Goal: Task Accomplishment & Management: Use online tool/utility

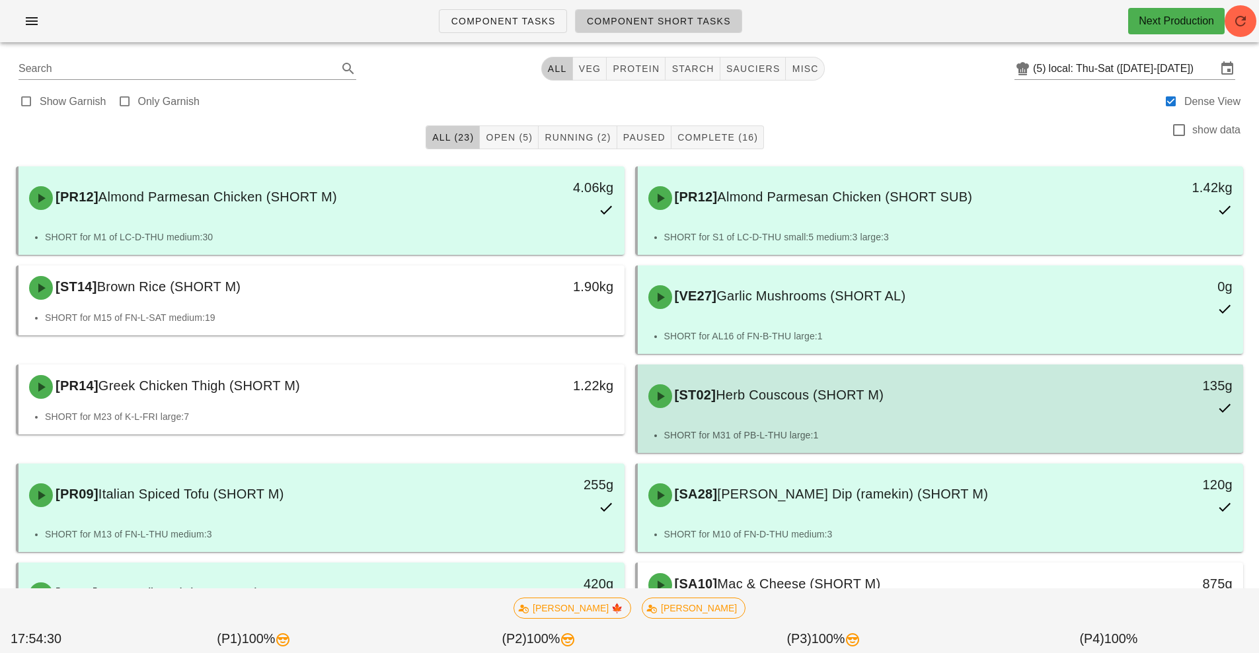
click at [1114, 374] on div "135g" at bounding box center [1165, 396] width 150 height 58
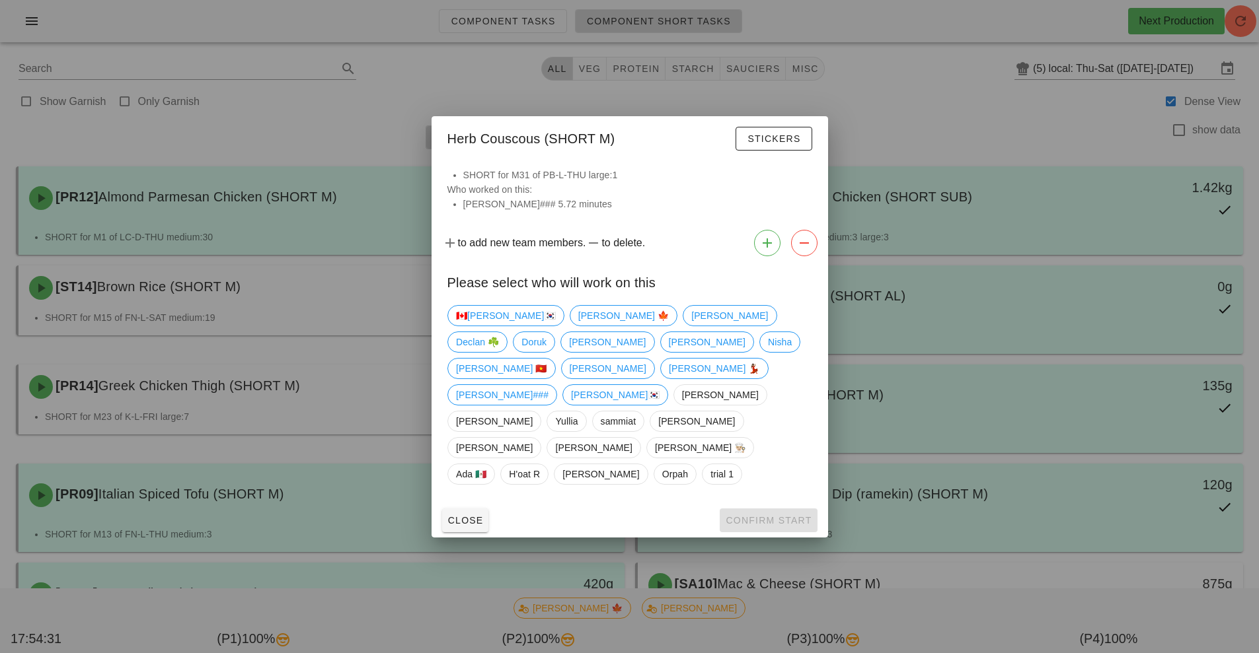
click at [1050, 264] on div at bounding box center [629, 326] width 1259 height 653
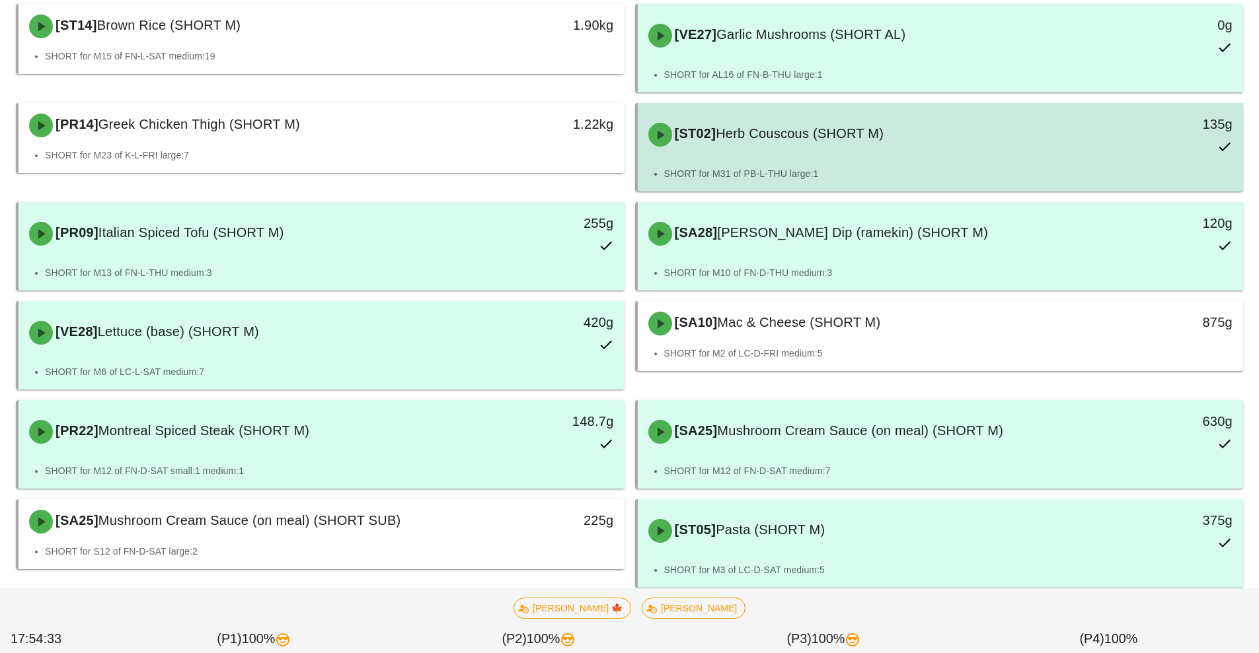
scroll to position [262, 0]
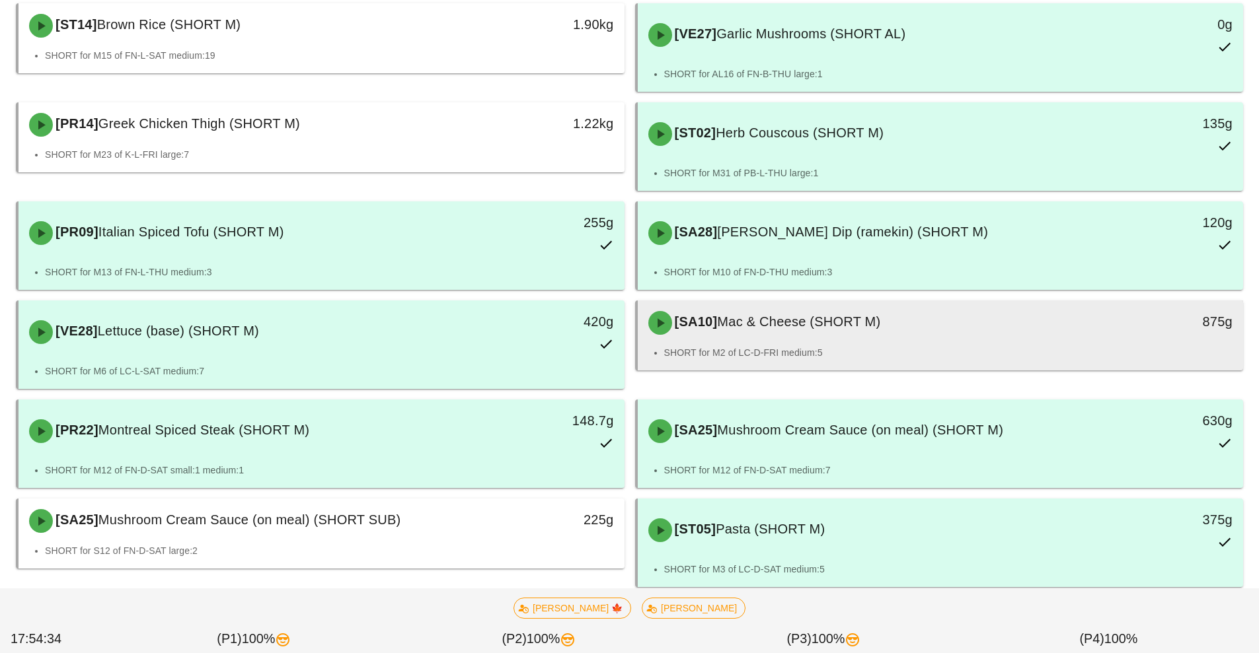
click at [763, 335] on div "[SA10] Mac & Cheese (SHORT M)" at bounding box center [865, 323] width 450 height 40
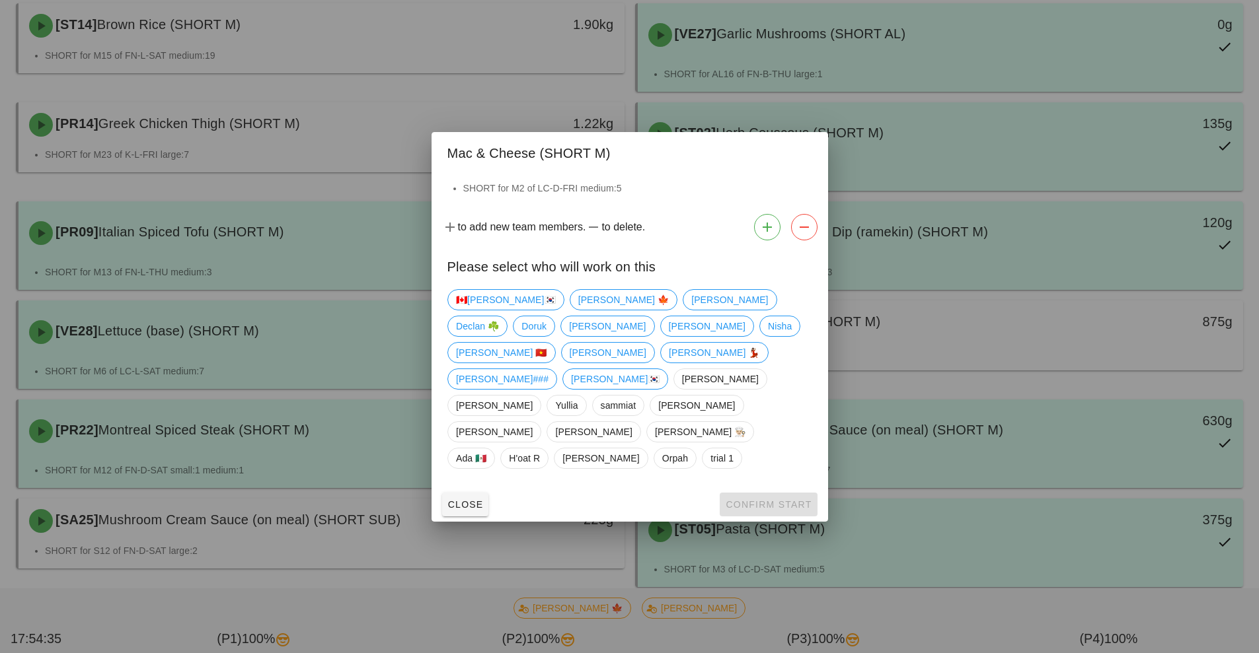
click at [946, 428] on div at bounding box center [629, 326] width 1259 height 653
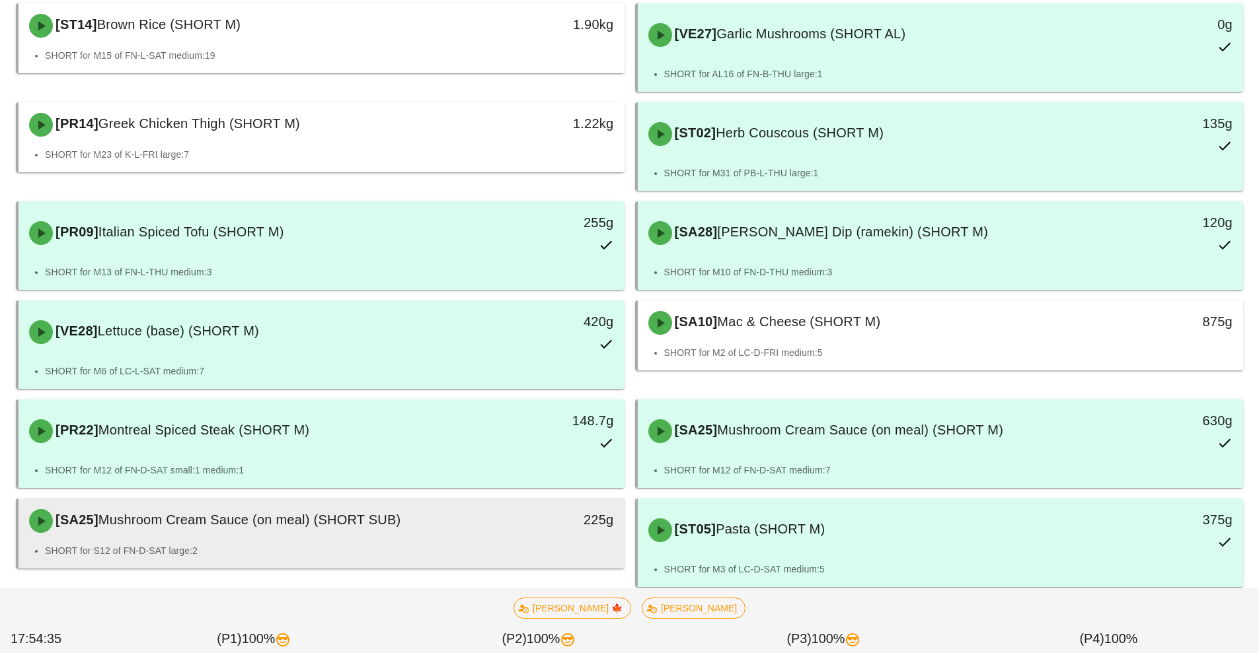
click at [462, 544] on li "SHORT for S12 of FN-D-SAT large:2" at bounding box center [329, 551] width 569 height 15
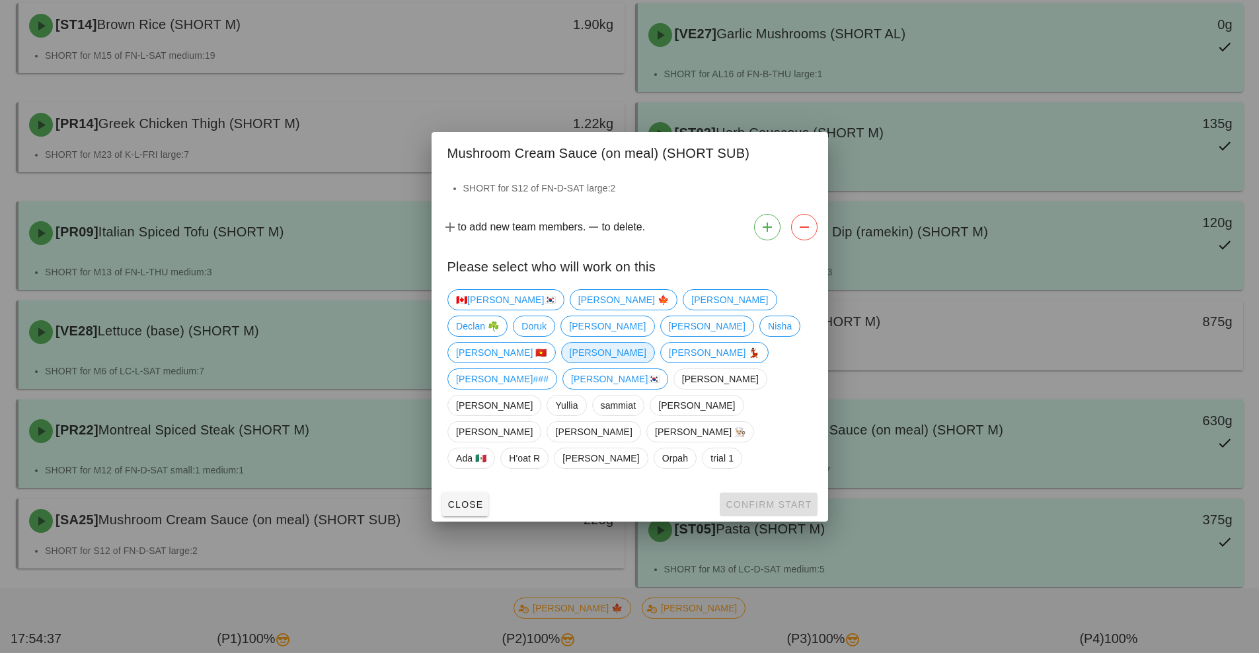
click at [631, 363] on span "[PERSON_NAME]" at bounding box center [607, 353] width 77 height 20
click at [774, 493] on button "Confirm Start" at bounding box center [767, 505] width 97 height 24
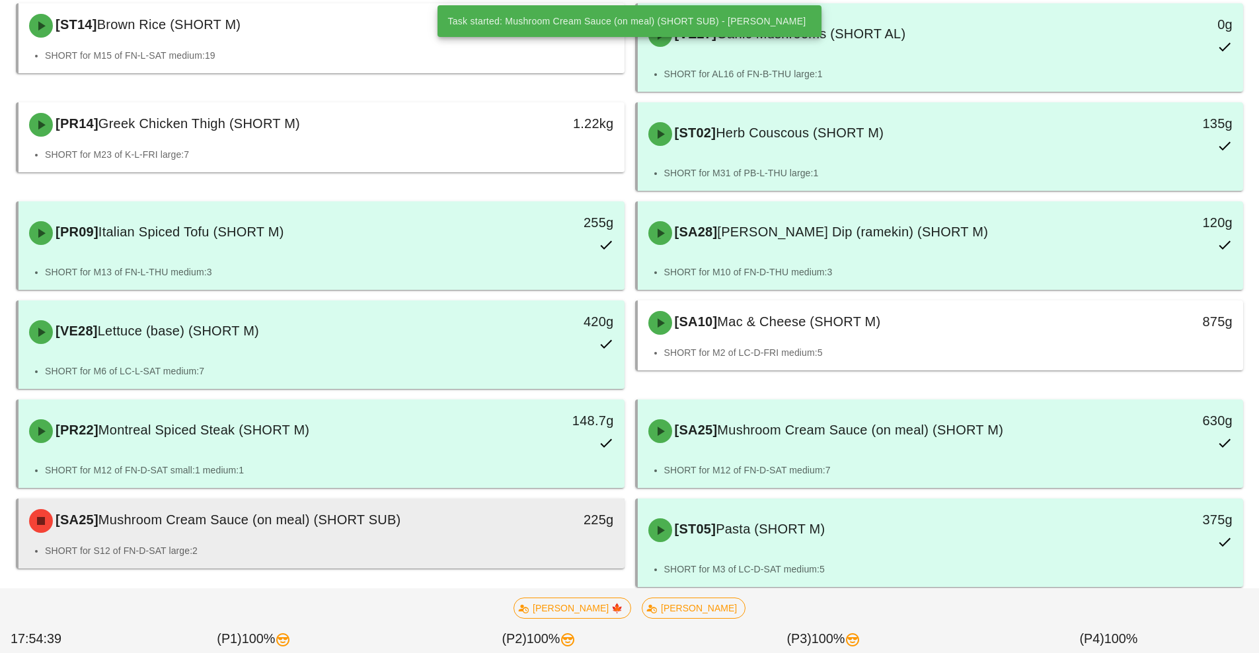
click at [427, 532] on div "[SA25] Mushroom Cream Sauce (on meal) (SHORT SUB)" at bounding box center [246, 521] width 450 height 40
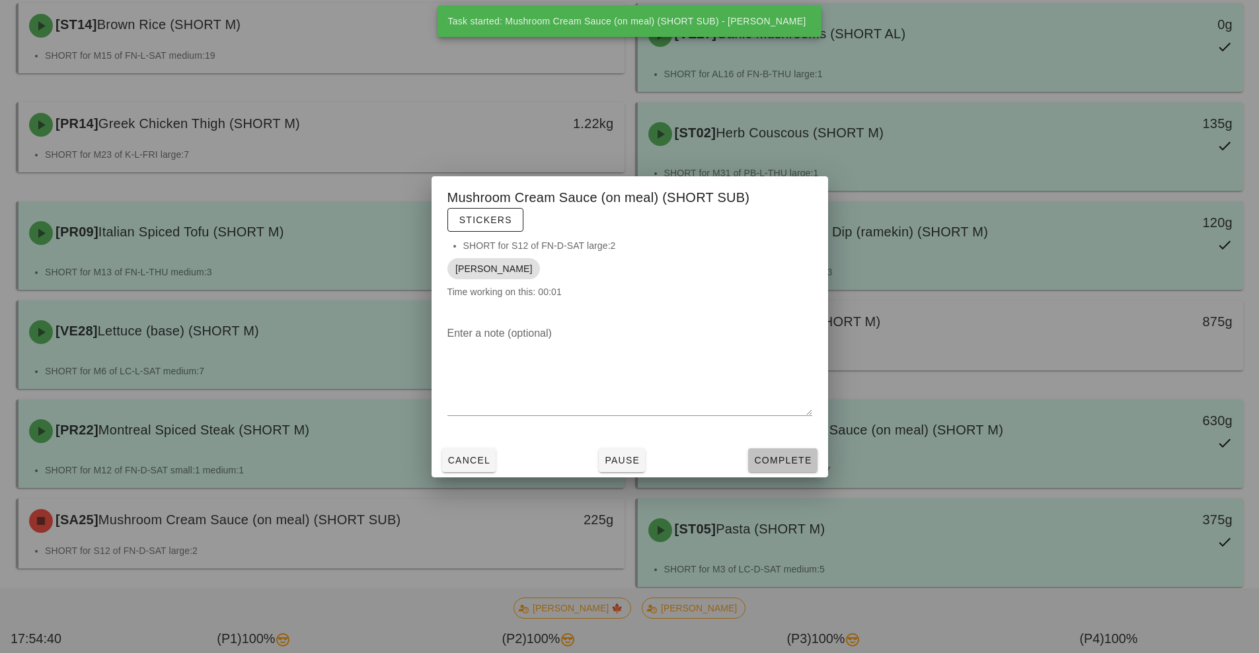
click at [789, 461] on span "Complete" at bounding box center [782, 460] width 58 height 11
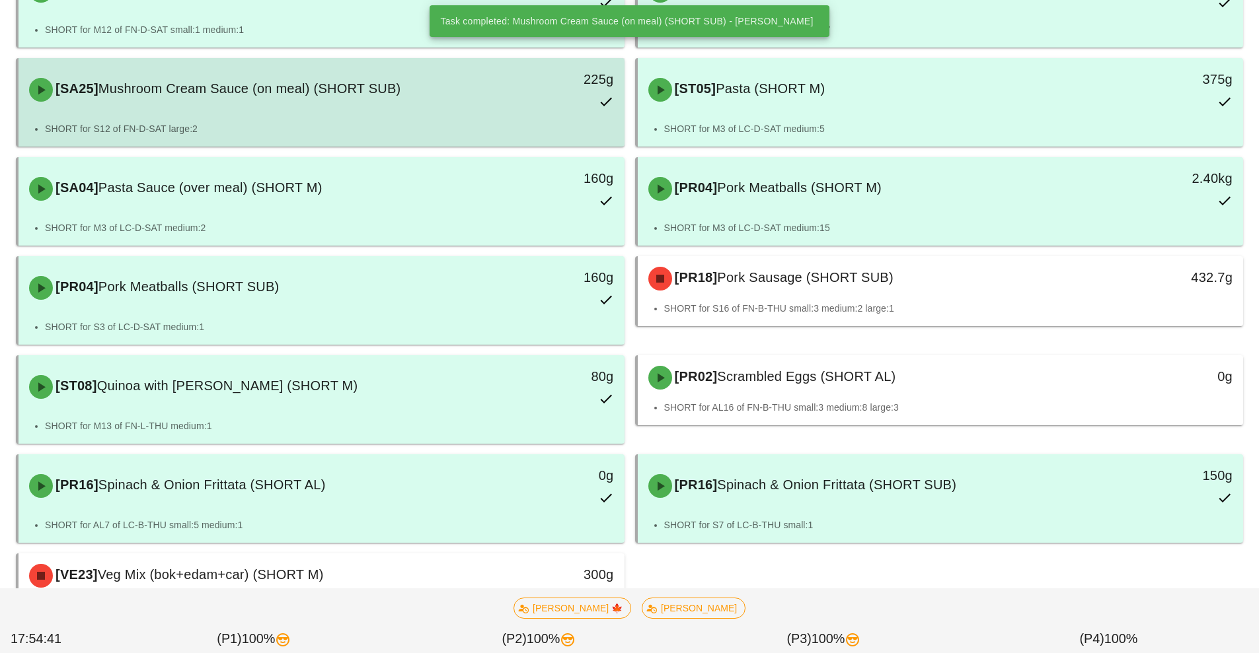
scroll to position [708, 0]
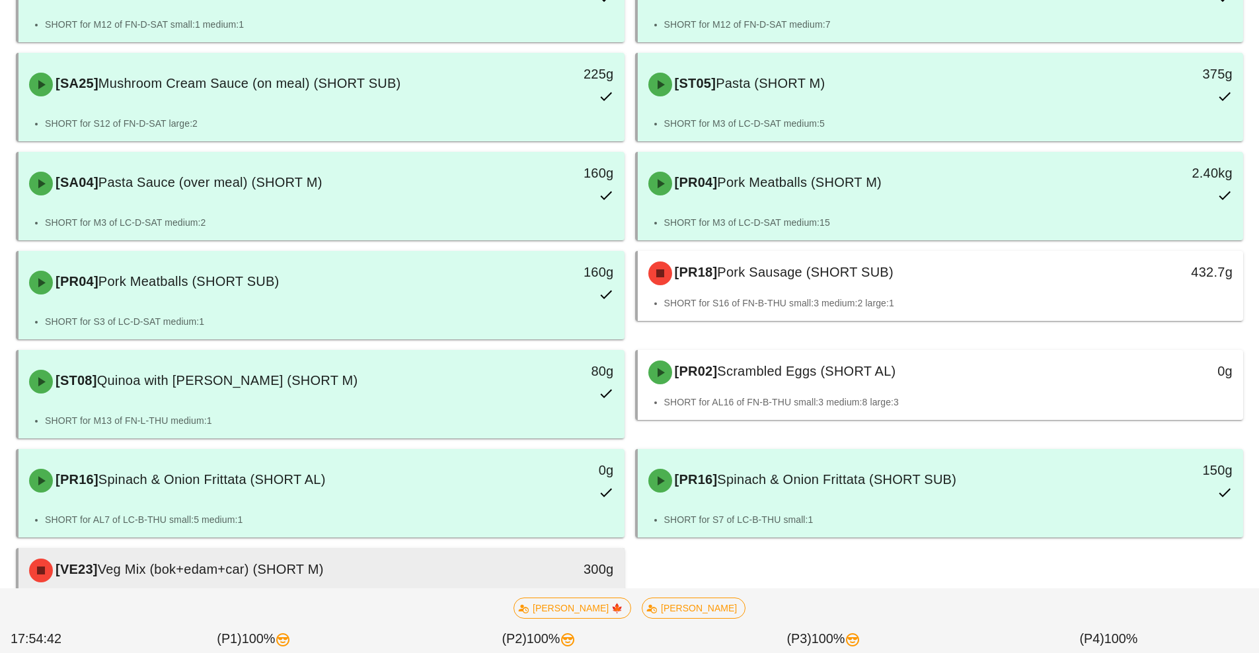
click at [438, 560] on div "[VE23] Veg Mix (bok+edam+car) (SHORT M)" at bounding box center [246, 571] width 450 height 40
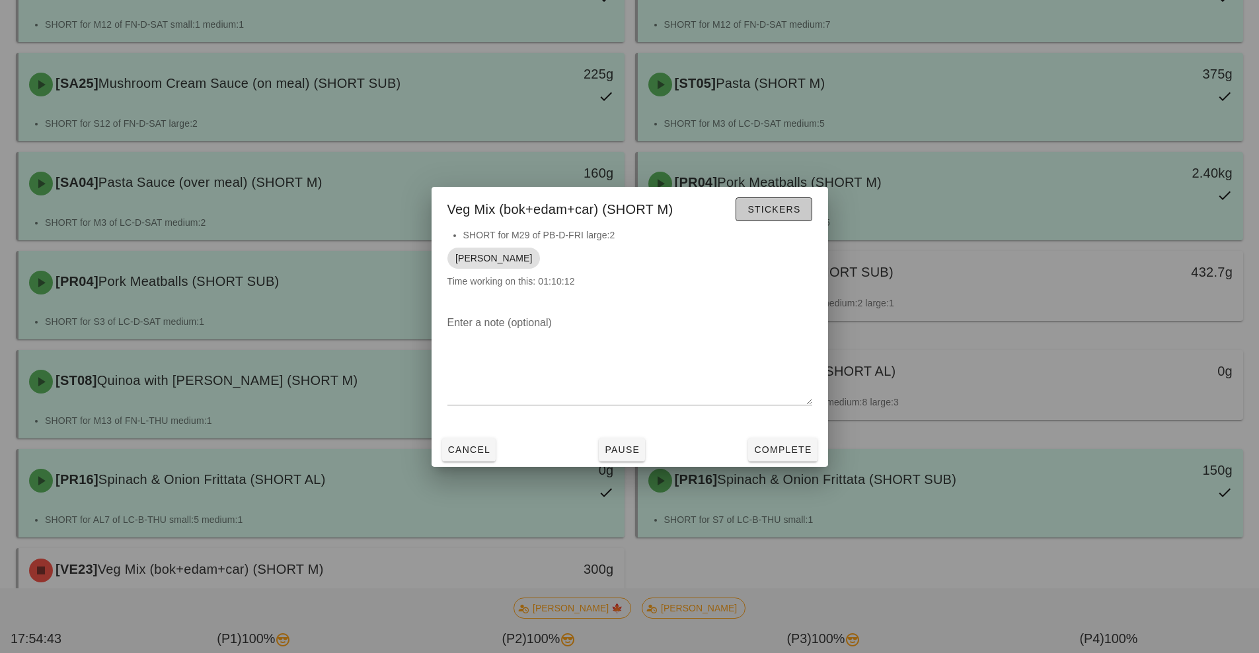
click at [784, 209] on span "Stickers" at bounding box center [774, 209] width 54 height 11
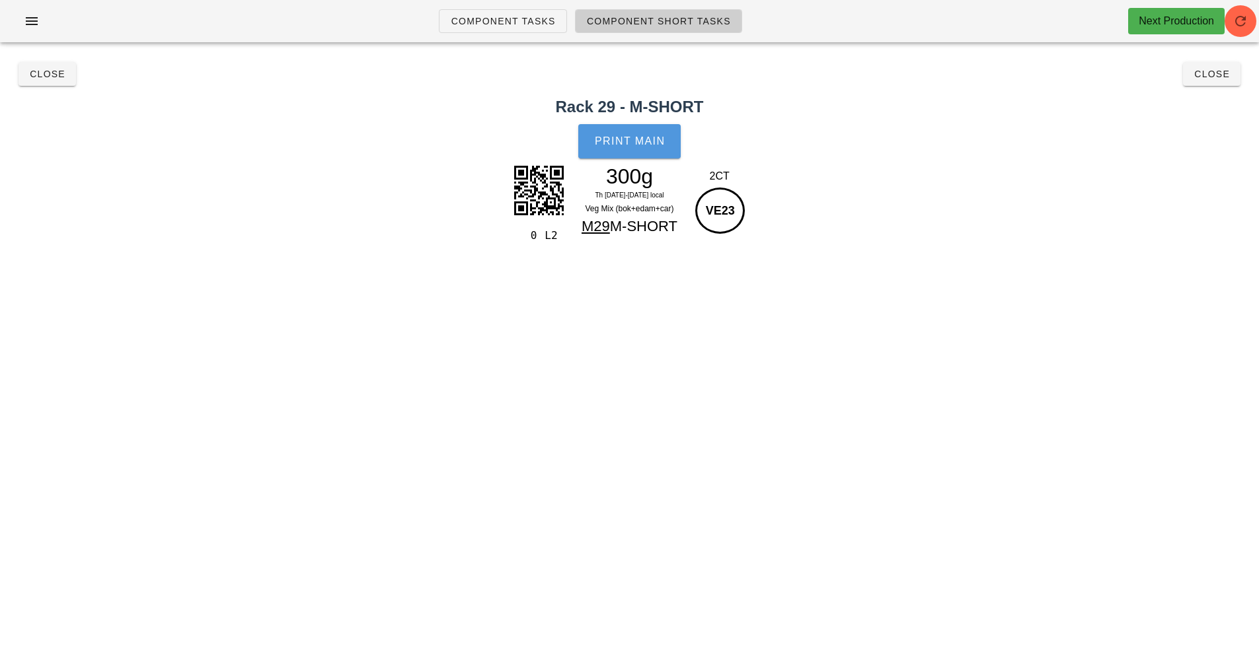
click at [614, 155] on button "Print Main" at bounding box center [629, 141] width 102 height 34
click at [1223, 76] on span "Close" at bounding box center [1211, 74] width 36 height 11
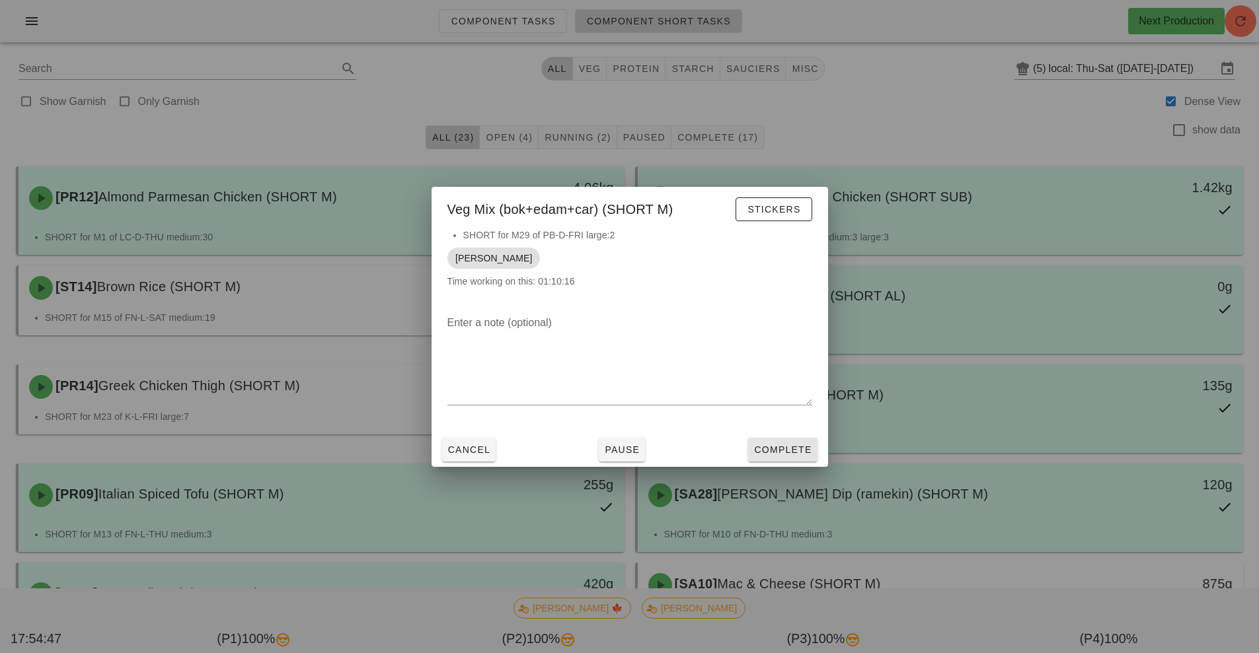
click at [786, 445] on span "Complete" at bounding box center [782, 450] width 58 height 11
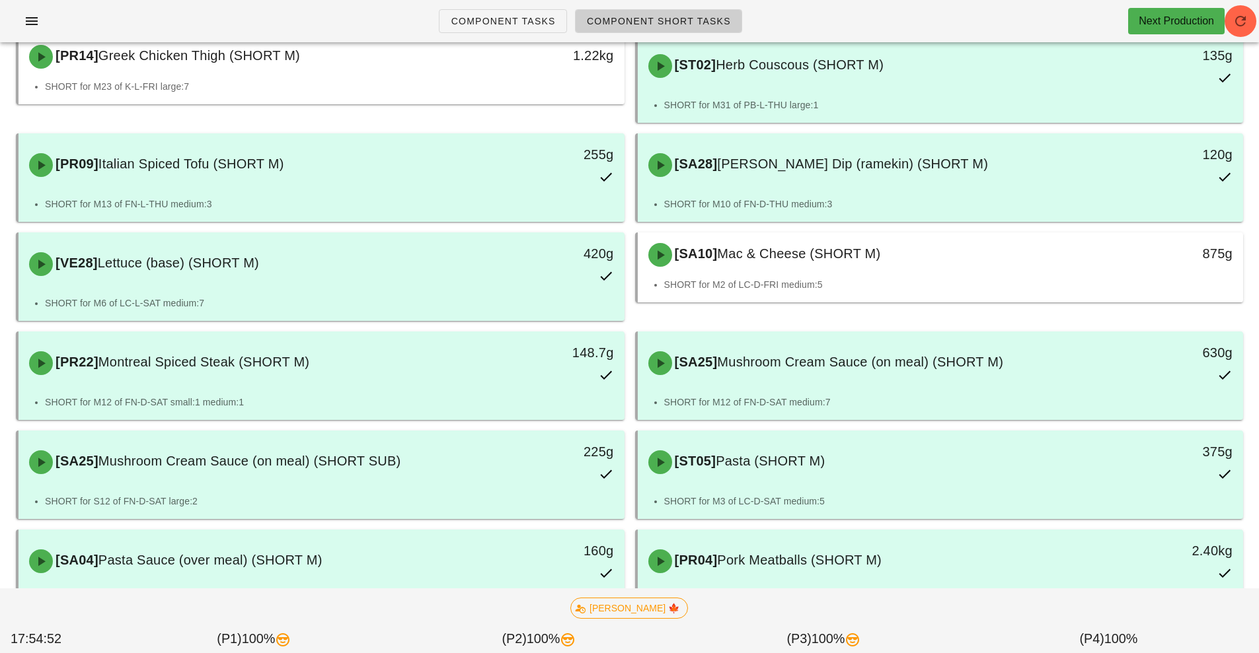
scroll to position [227, 0]
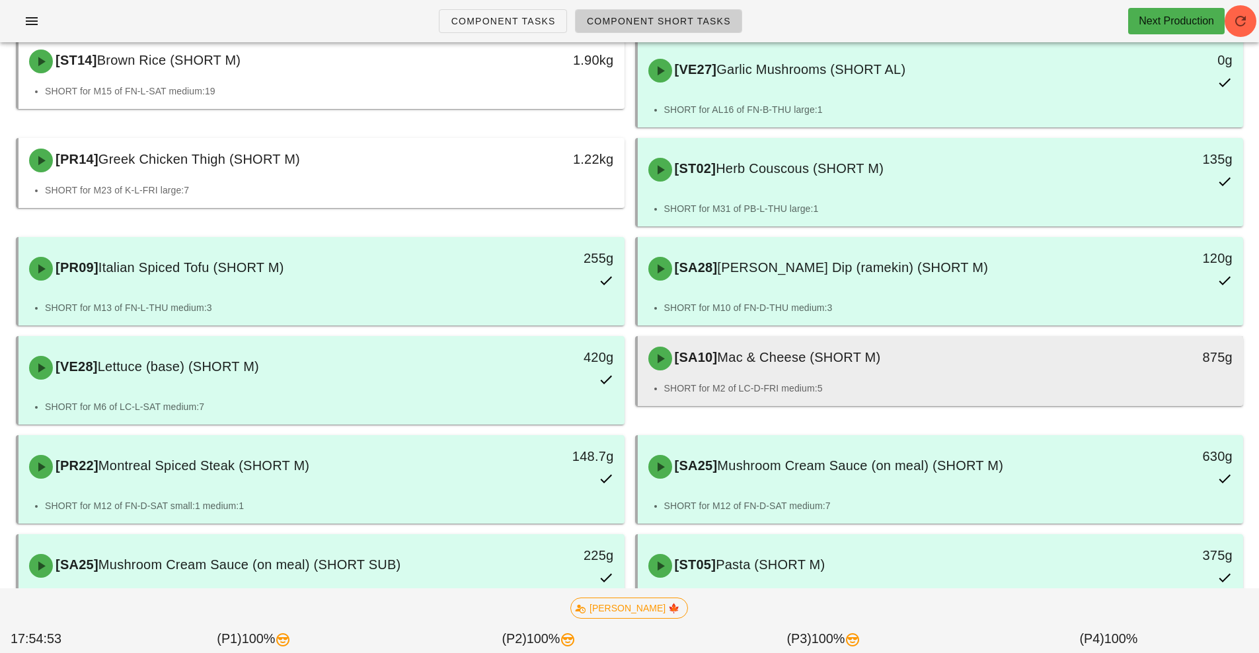
click at [849, 356] on span "Mac & Cheese (SHORT M)" at bounding box center [798, 357] width 163 height 15
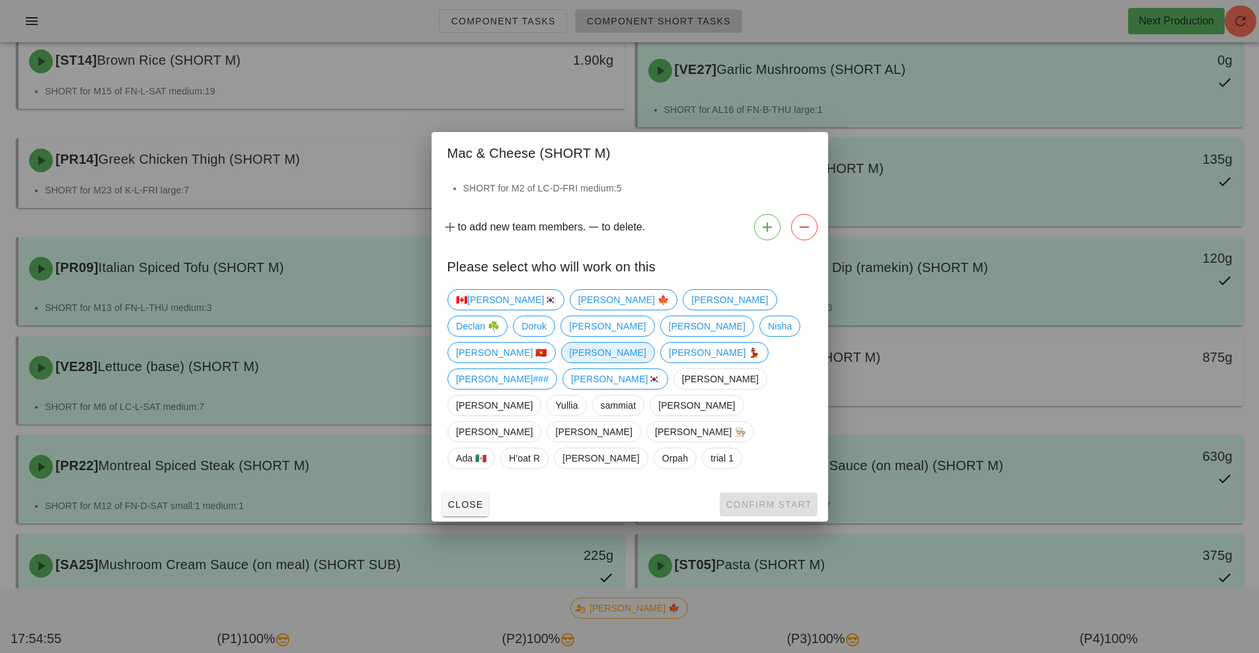
click at [640, 363] on span "[PERSON_NAME]" at bounding box center [607, 353] width 77 height 20
click at [793, 499] on span "Confirm Start" at bounding box center [768, 504] width 87 height 11
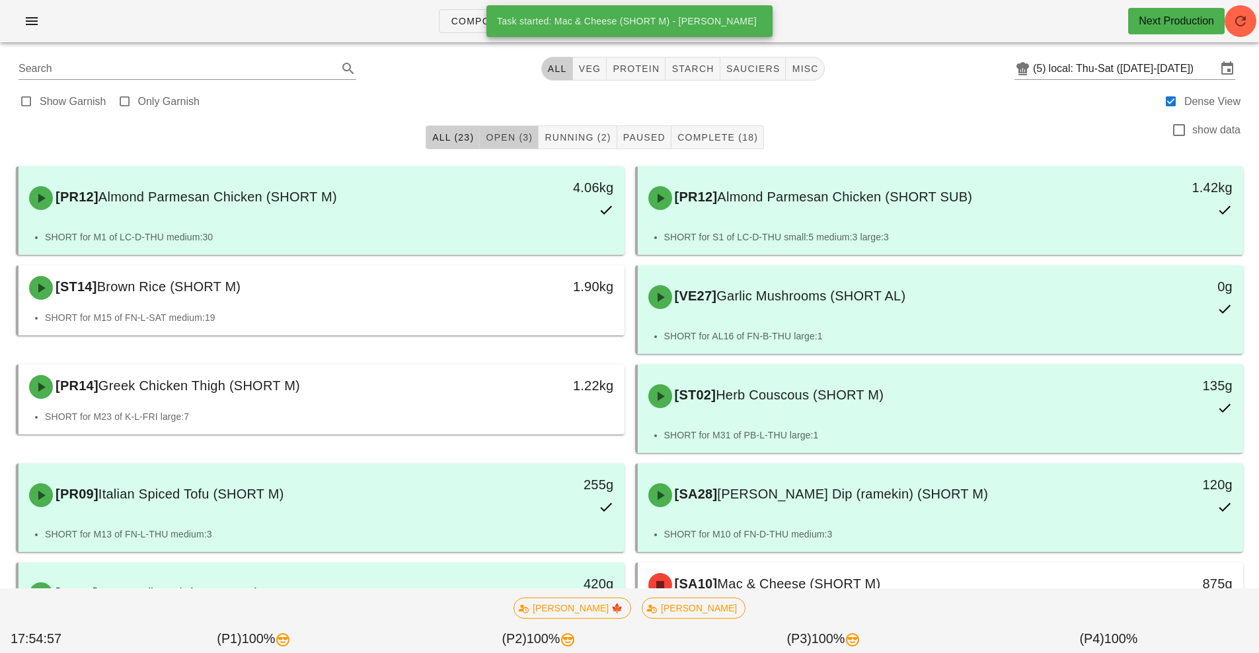
click at [509, 135] on span "Open (3)" at bounding box center [509, 137] width 48 height 11
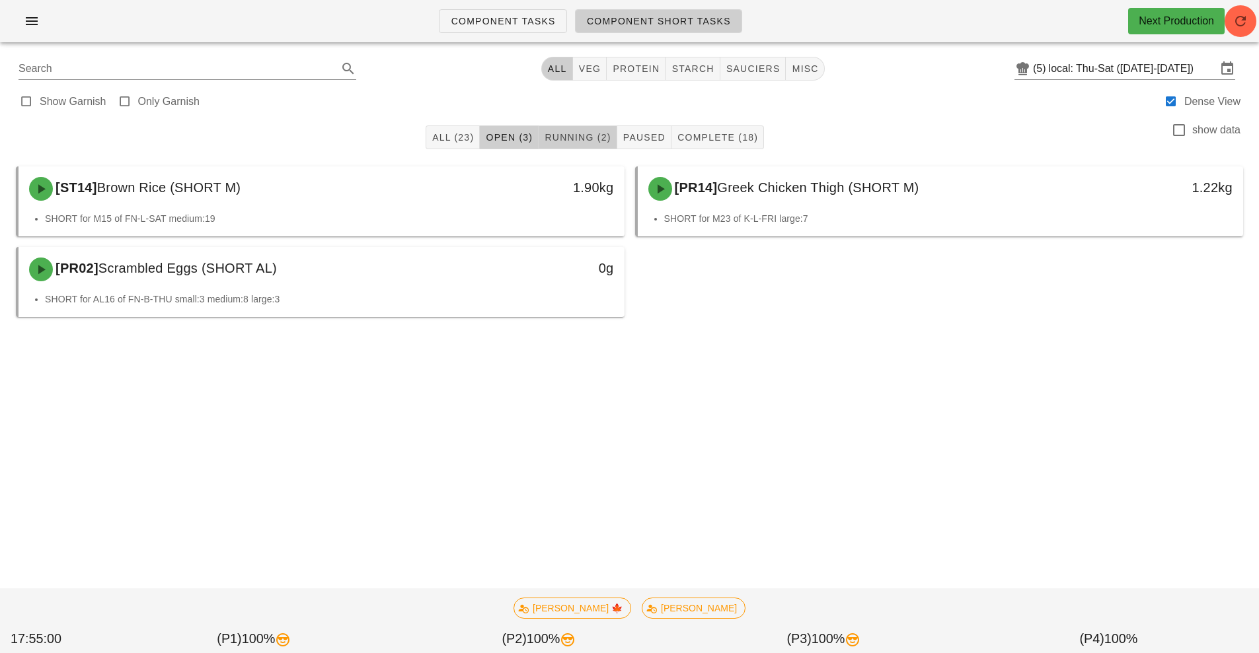
click at [560, 133] on span "Running (2)" at bounding box center [577, 137] width 67 height 11
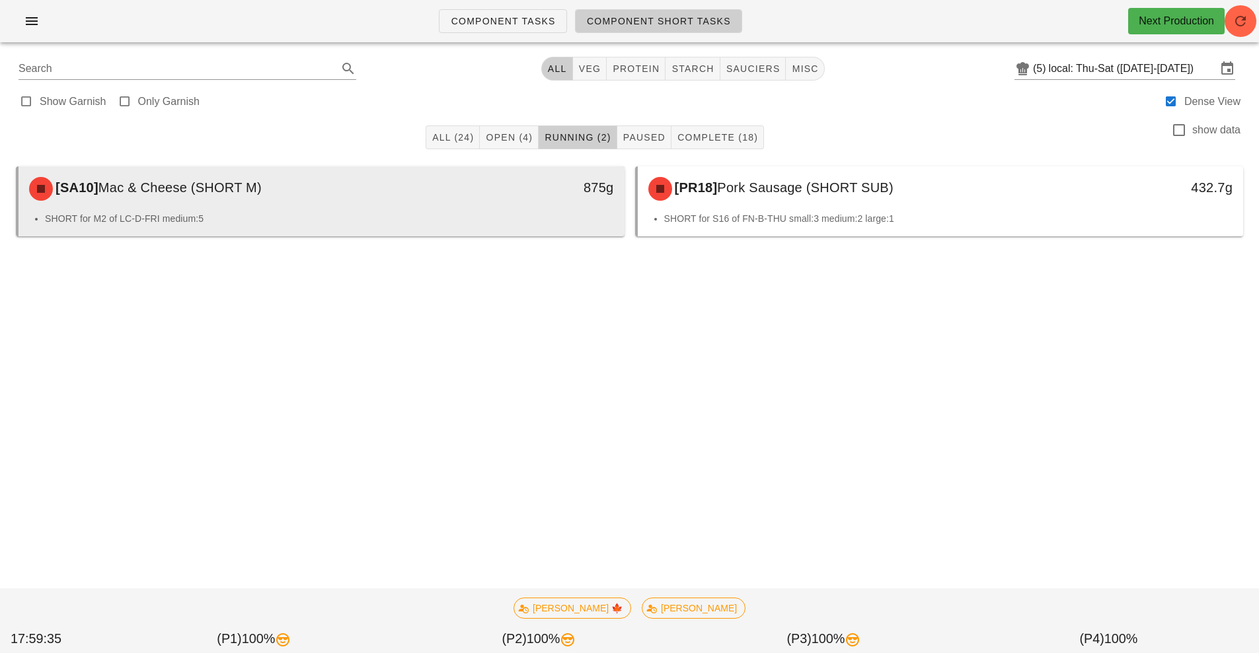
click at [432, 209] on div "[SA10] Mac & Cheese (SHORT M) 875g" at bounding box center [321, 188] width 606 height 45
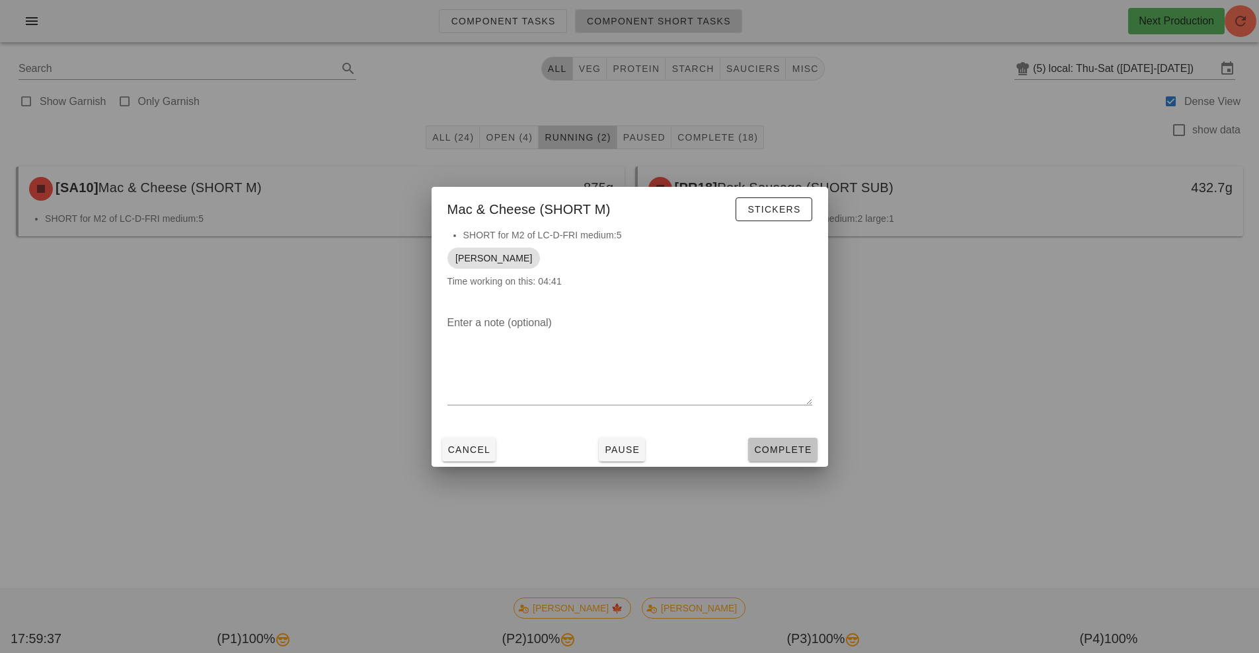
click at [780, 458] on button "Complete" at bounding box center [782, 450] width 69 height 24
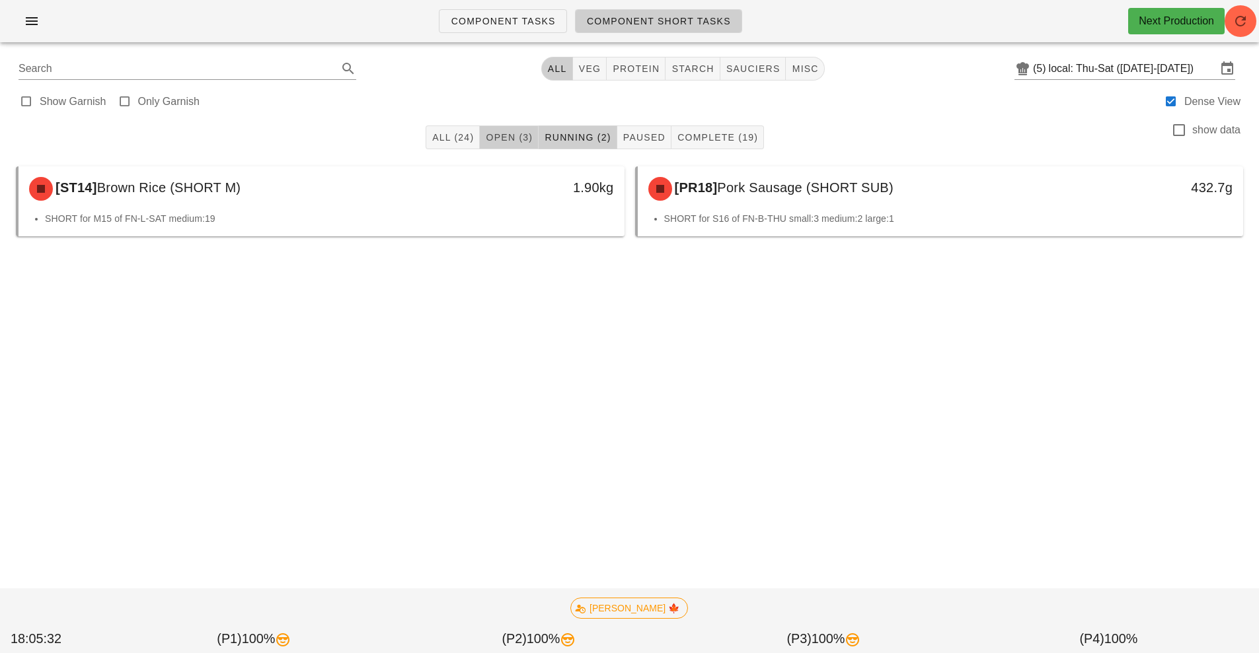
click at [519, 142] on span "Open (3)" at bounding box center [509, 137] width 48 height 11
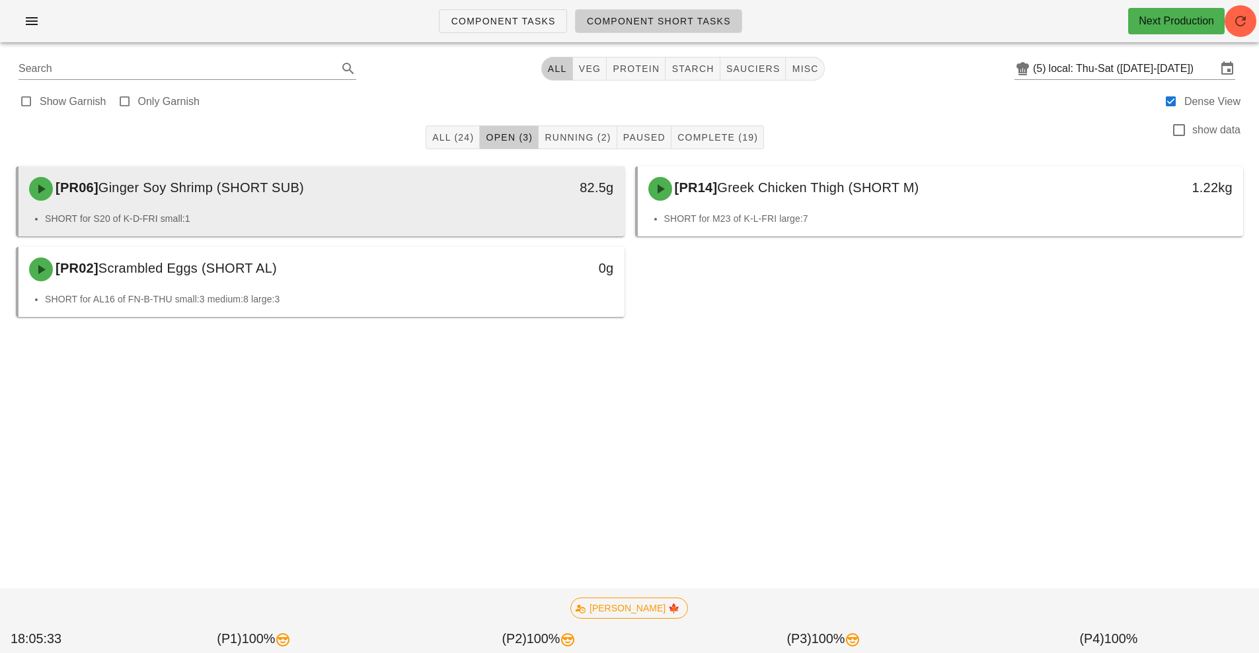
click at [406, 209] on div "[PR06] Ginger Soy Shrimp (SHORT SUB) 82.5g" at bounding box center [321, 188] width 606 height 45
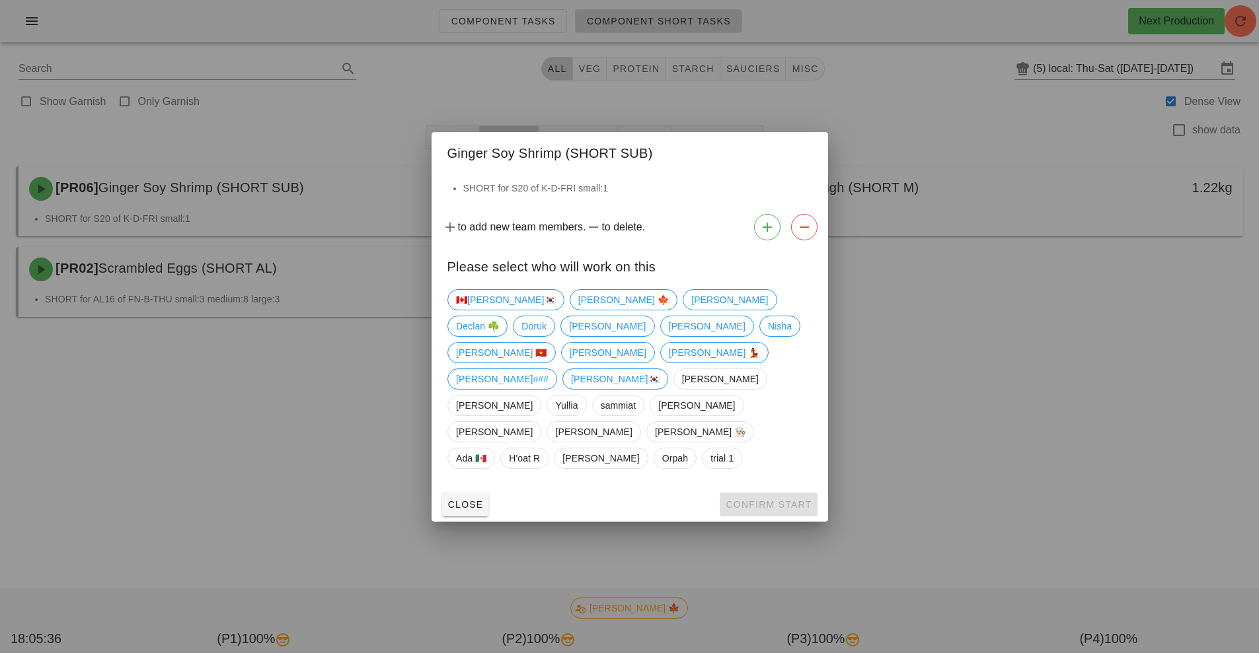
click at [320, 480] on div at bounding box center [629, 326] width 1259 height 653
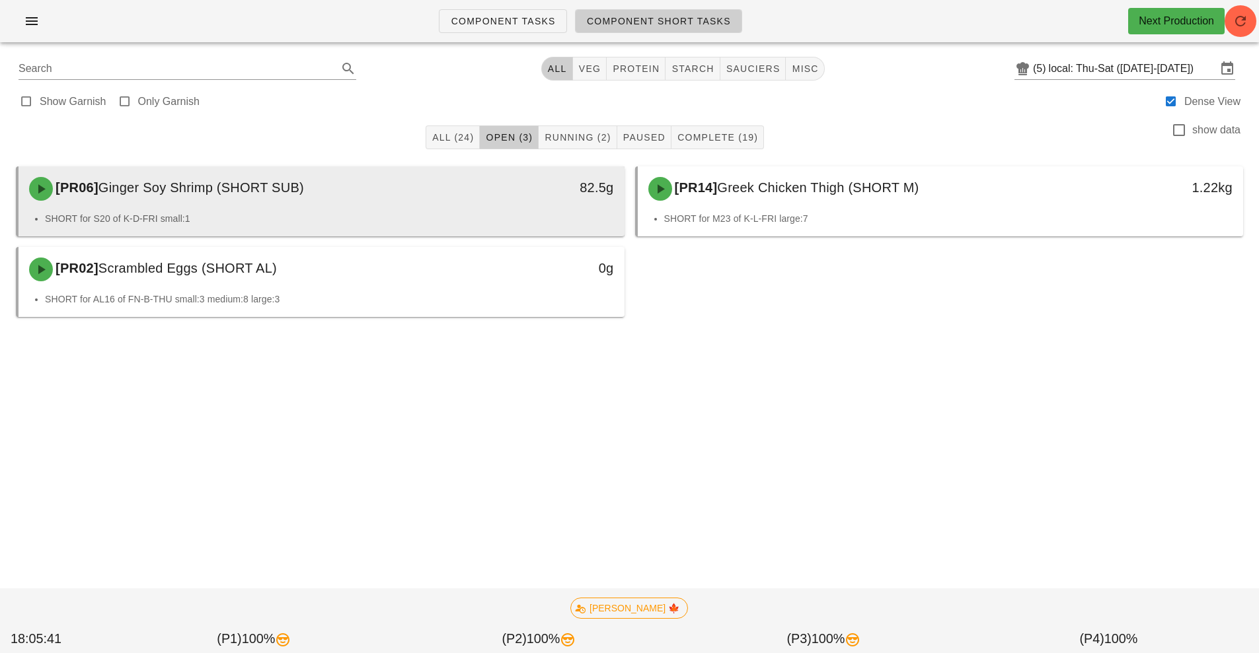
click at [481, 205] on div "82.5g" at bounding box center [546, 189] width 150 height 40
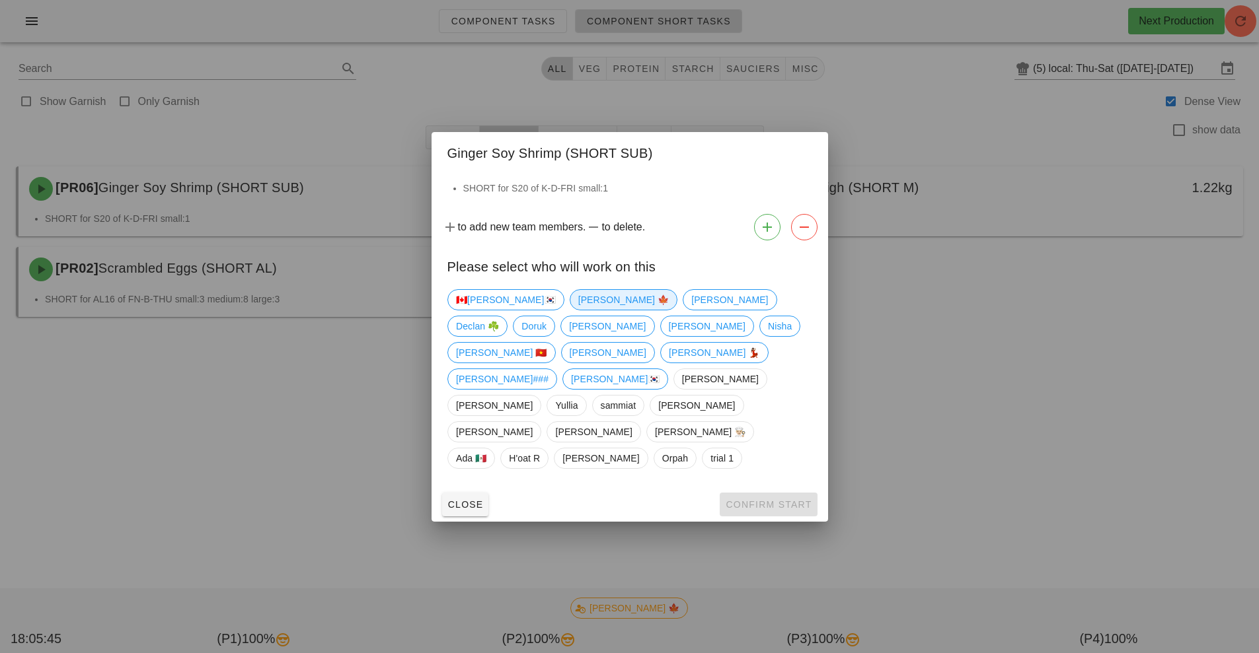
click at [577, 310] on span "[PERSON_NAME] 🍁" at bounding box center [622, 300] width 91 height 20
click at [796, 499] on span "Confirm Start" at bounding box center [768, 504] width 87 height 11
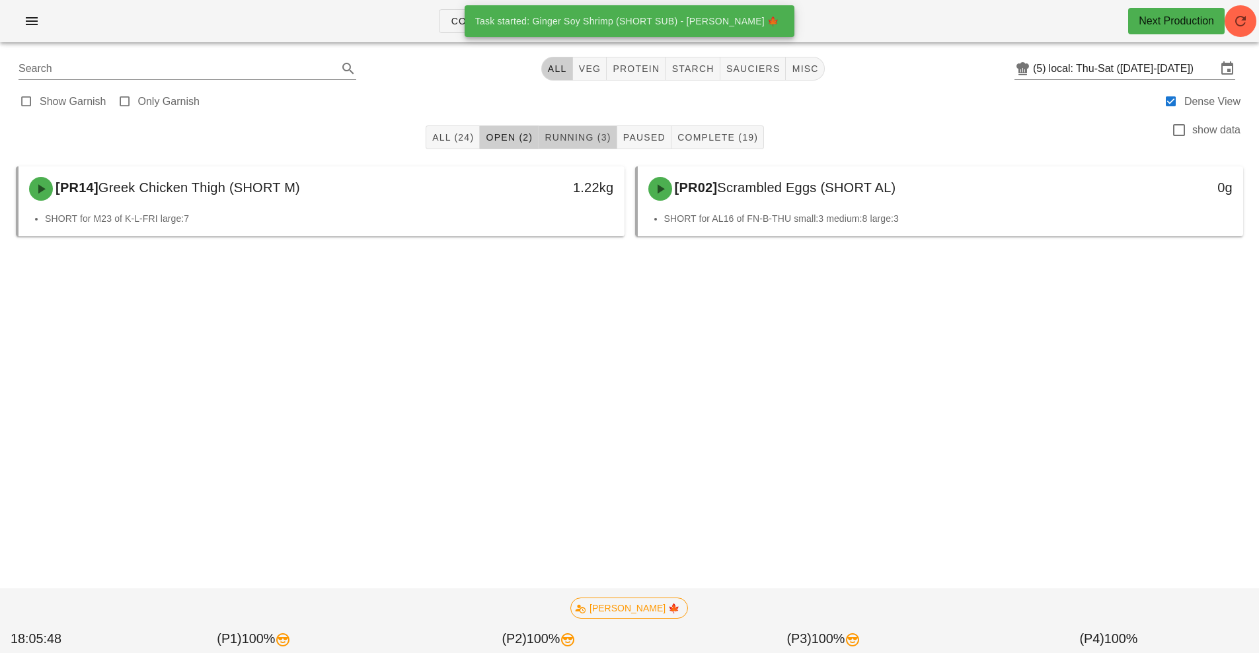
click at [585, 141] on span "Running (3)" at bounding box center [577, 137] width 67 height 11
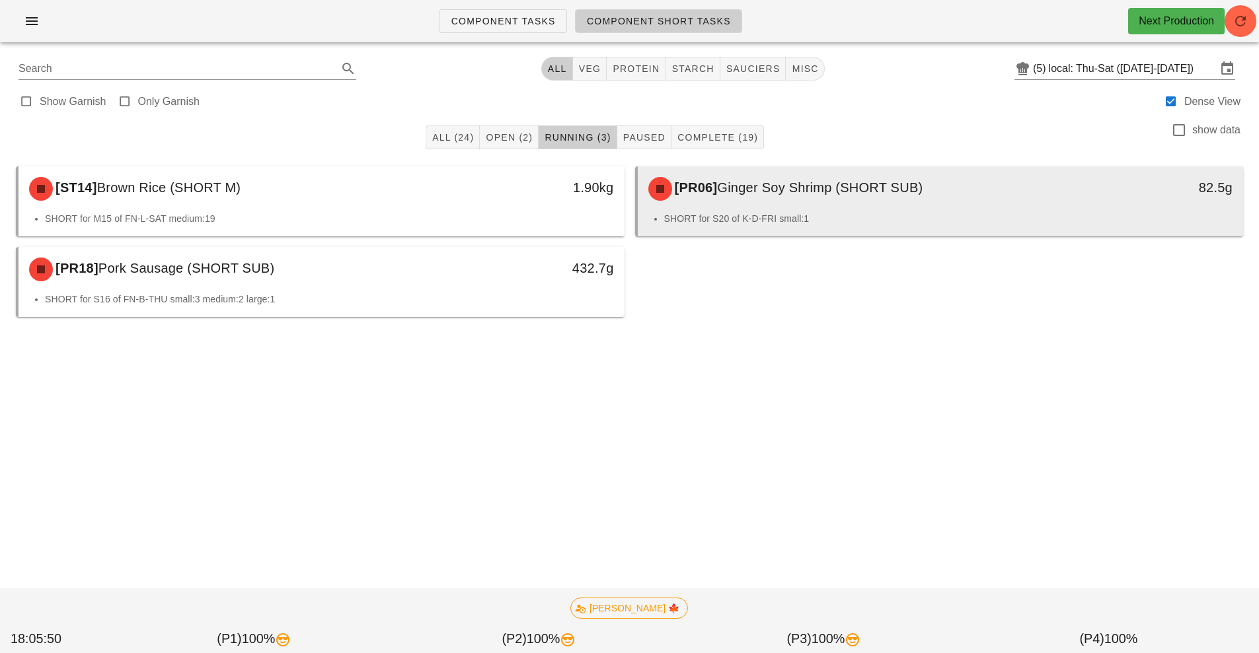
click at [814, 209] on div "[PR06] Ginger Soy Shrimp (SHORT SUB) 82.5g" at bounding box center [941, 188] width 606 height 45
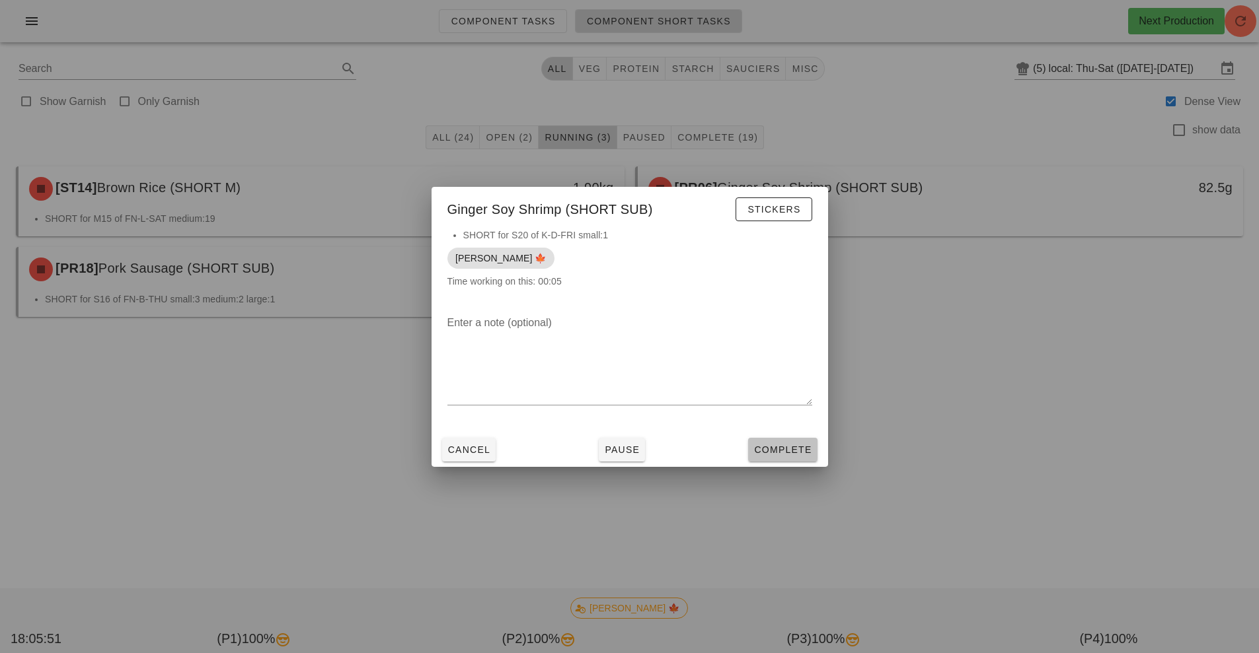
click at [772, 460] on button "Complete" at bounding box center [782, 450] width 69 height 24
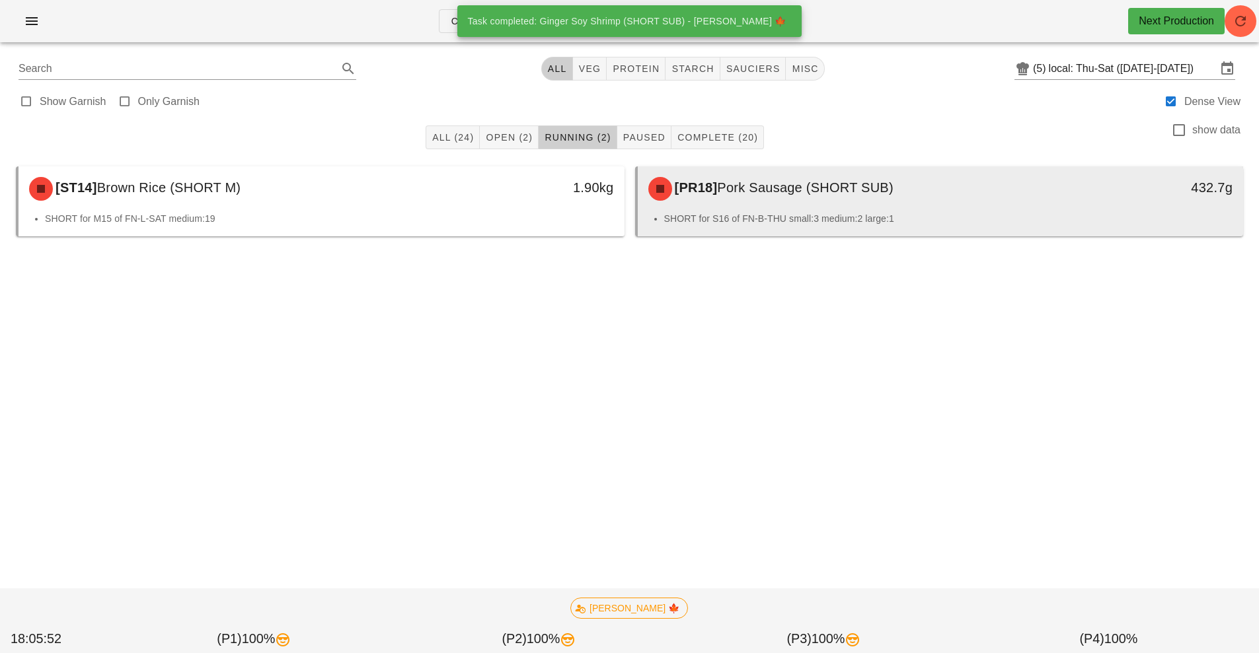
click at [842, 208] on div "[PR18] Pork Sausage (SHORT SUB)" at bounding box center [865, 189] width 450 height 40
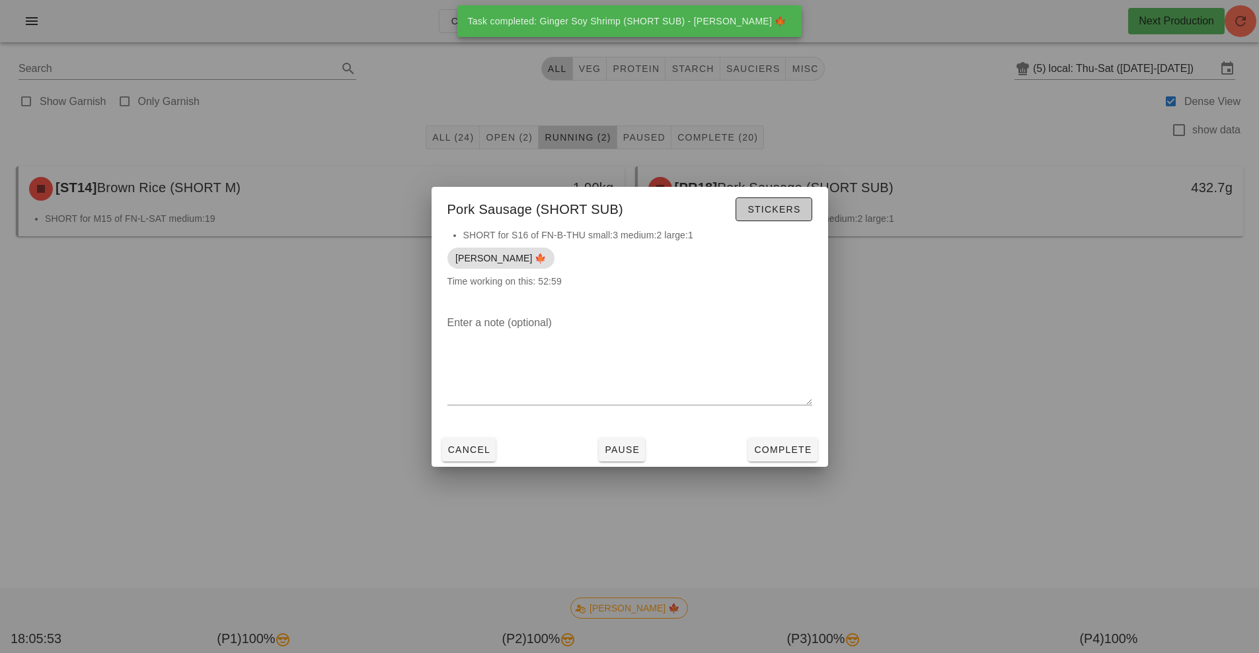
click at [778, 219] on button "Stickers" at bounding box center [773, 210] width 76 height 24
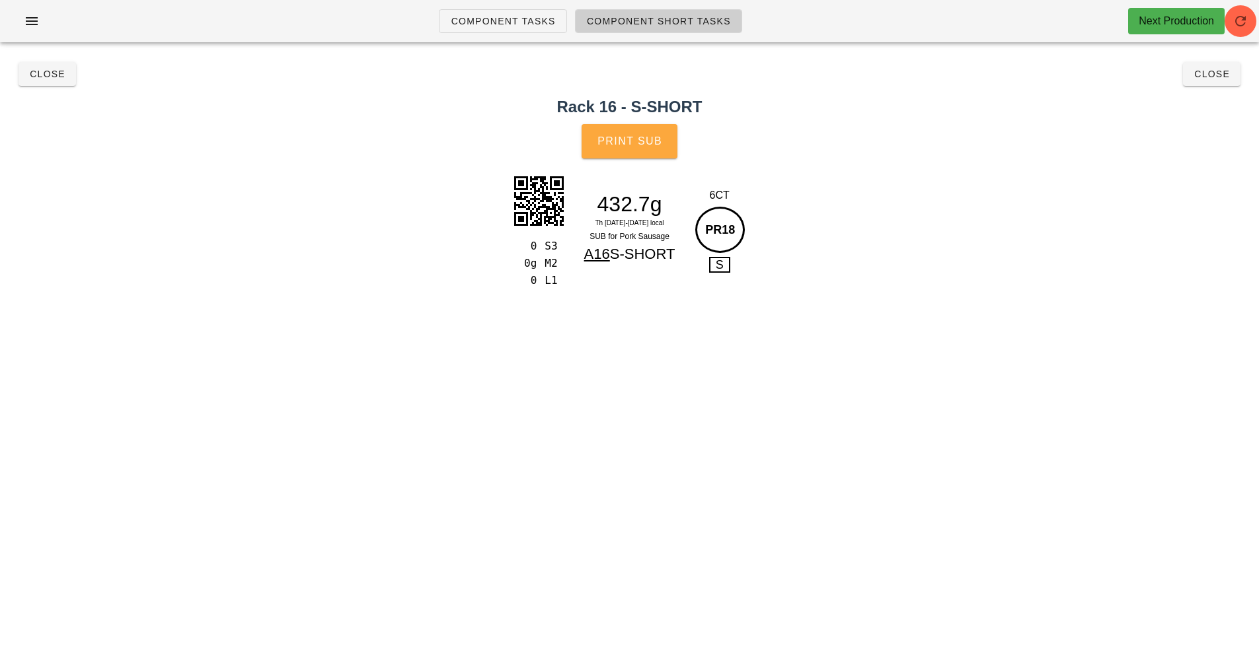
click at [636, 144] on span "Print Sub" at bounding box center [629, 141] width 65 height 12
click at [1219, 84] on button "Close" at bounding box center [1211, 74] width 57 height 24
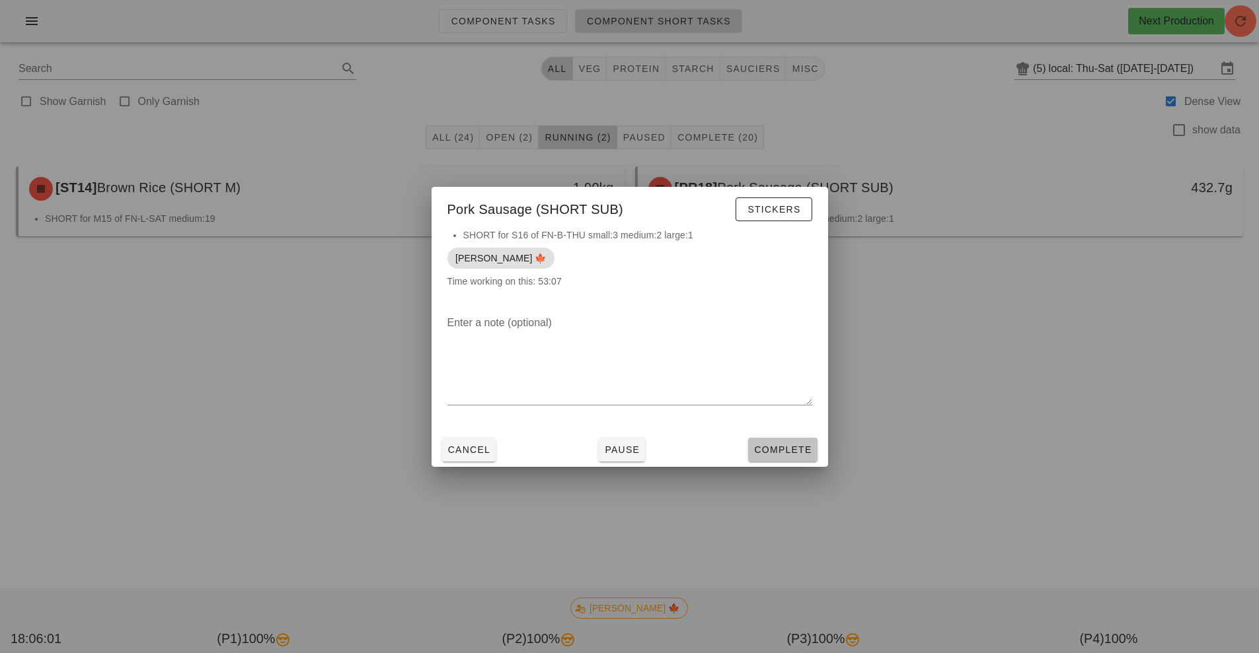
click at [780, 449] on span "Complete" at bounding box center [782, 450] width 58 height 11
